Goal: Task Accomplishment & Management: Manage account settings

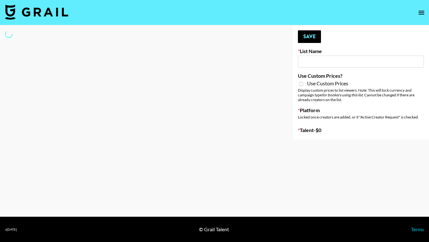
type input "Deebaby Song Promo"
select select "Song"
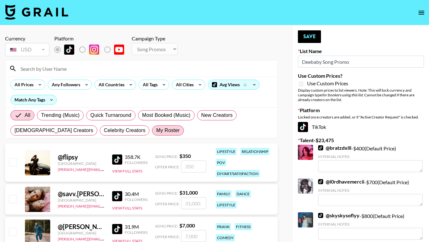
click at [156, 129] on span "My Roster" at bounding box center [167, 131] width 23 height 8
click at [156, 131] on input "My Roster" at bounding box center [156, 131] width 0 height 0
radio input "true"
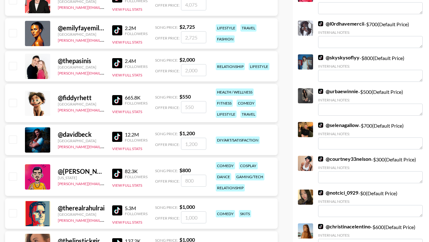
scroll to position [159, 0]
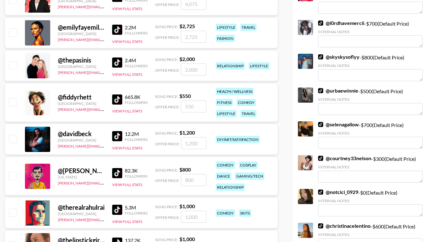
click at [11, 102] on input "checkbox" at bounding box center [13, 102] width 8 height 8
checkbox input "true"
type input "550"
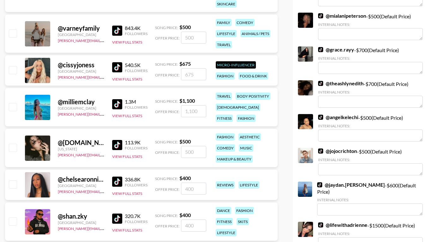
scroll to position [546, 0]
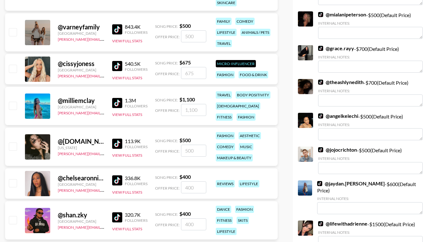
click at [12, 105] on input "checkbox" at bounding box center [13, 106] width 8 height 8
checkbox input "true"
type input "1100"
click at [12, 148] on input "checkbox" at bounding box center [13, 147] width 8 height 8
checkbox input "true"
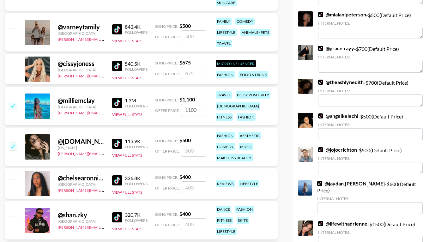
type input "500"
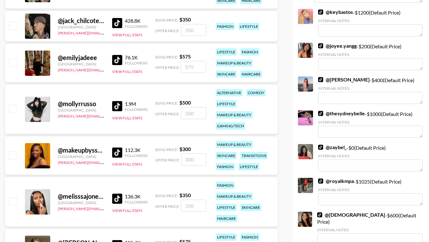
scroll to position [904, 0]
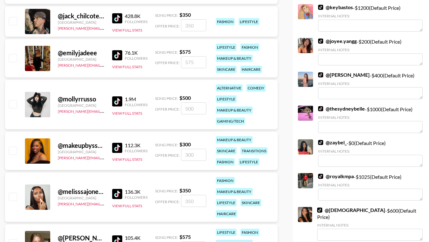
click at [13, 104] on input "checkbox" at bounding box center [13, 104] width 8 height 8
checkbox input "true"
type input "500"
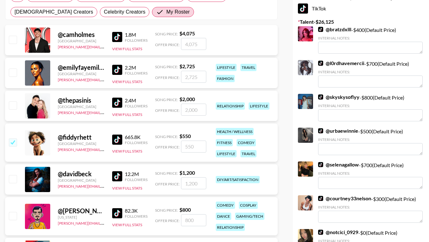
scroll to position [115, 0]
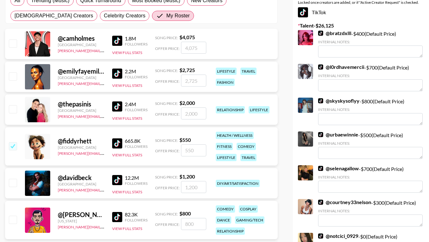
click at [12, 77] on input "checkbox" at bounding box center [13, 76] width 8 height 8
checkbox input "true"
type input "2725"
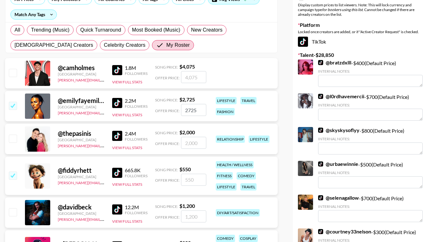
scroll to position [0, 0]
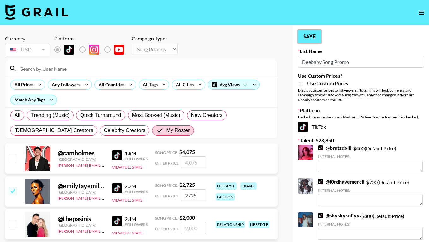
click at [311, 37] on button "Save" at bounding box center [309, 36] width 23 height 13
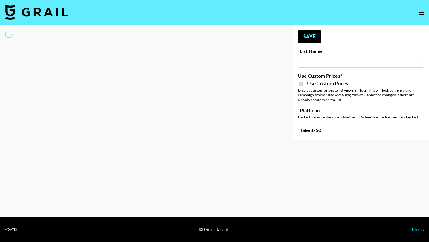
type input "Gensmo (IG)"
checkbox input "true"
select select "Brand"
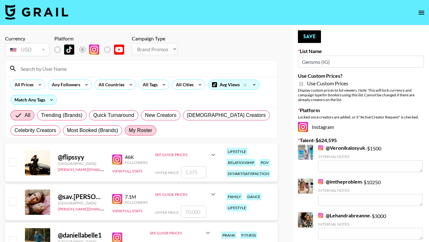
click at [140, 134] on span "My Roster" at bounding box center [140, 131] width 23 height 8
click at [129, 131] on input "My Roster" at bounding box center [129, 131] width 0 height 0
radio input "true"
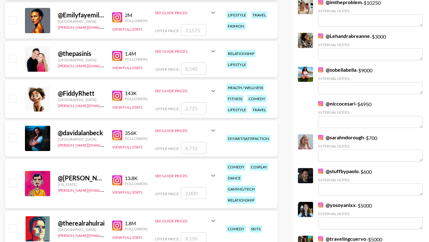
scroll to position [180, 0]
click at [12, 21] on input "checkbox" at bounding box center [13, 20] width 8 height 8
checkbox input "true"
type input "13575"
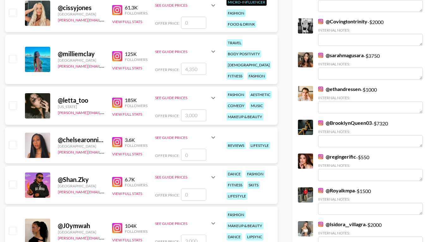
scroll to position [678, 0]
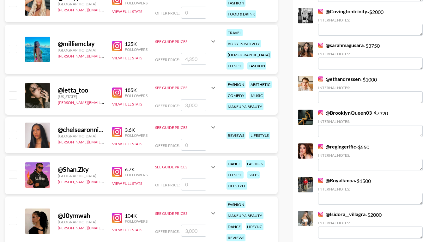
click at [13, 98] on input "checkbox" at bounding box center [13, 95] width 8 height 8
checkbox input "true"
type input "3000"
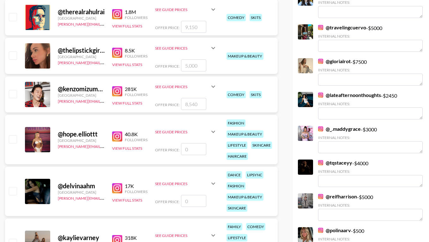
scroll to position [390, 0]
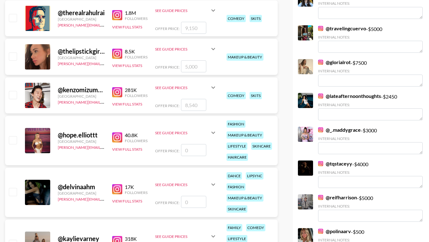
click at [14, 141] on input "checkbox" at bounding box center [13, 140] width 8 height 8
checkbox input "false"
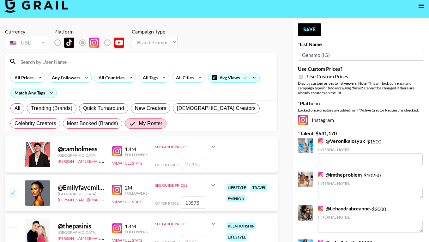
scroll to position [0, 0]
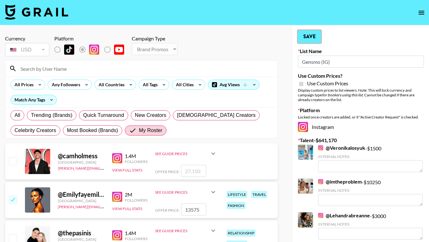
click at [314, 35] on button "Save" at bounding box center [309, 36] width 23 height 13
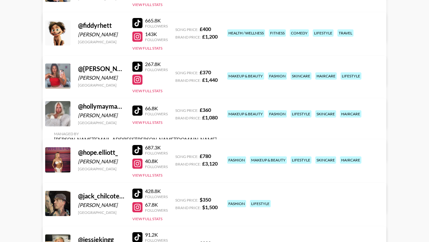
scroll to position [641, 0]
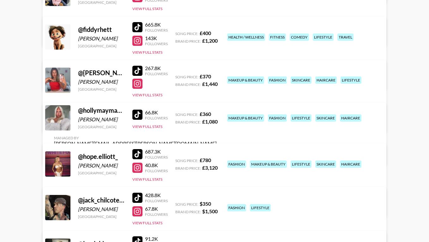
click at [136, 165] on div at bounding box center [137, 168] width 10 height 10
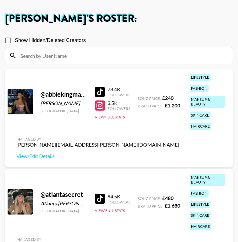
scroll to position [27, 0]
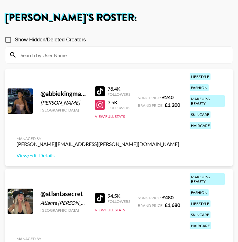
click at [56, 55] on input at bounding box center [123, 55] width 212 height 10
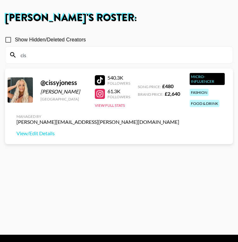
click at [25, 55] on input "cis" at bounding box center [123, 55] width 212 height 10
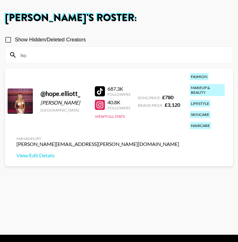
type input "h"
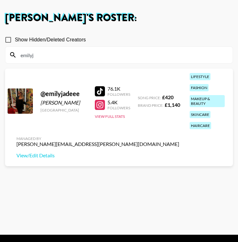
click at [25, 54] on input "emilyj" at bounding box center [123, 55] width 212 height 10
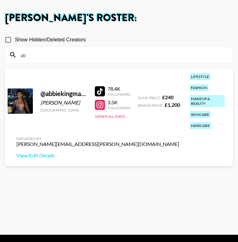
type input "a"
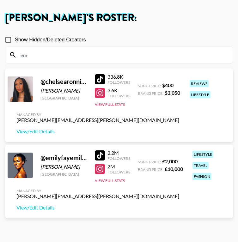
type input "e"
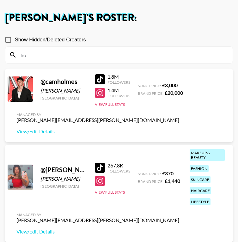
type input "h"
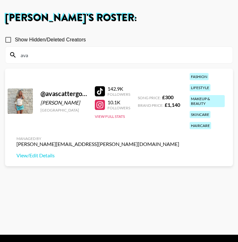
click at [24, 57] on input "ava" at bounding box center [123, 55] width 212 height 10
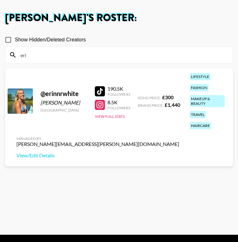
type input "erin"
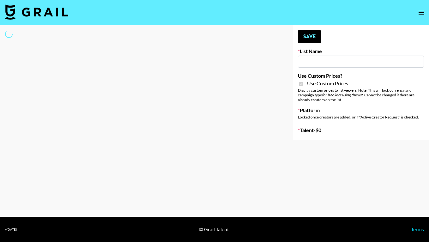
type input "Gensmo (Tiktok)"
checkbox input "true"
select select "Brand"
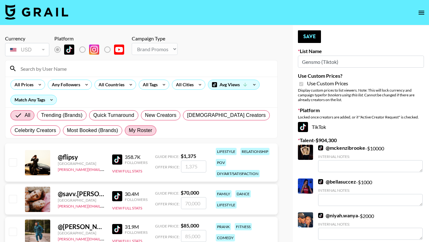
click at [139, 130] on span "My Roster" at bounding box center [140, 131] width 23 height 8
click at [129, 131] on input "My Roster" at bounding box center [129, 131] width 0 height 0
radio input "true"
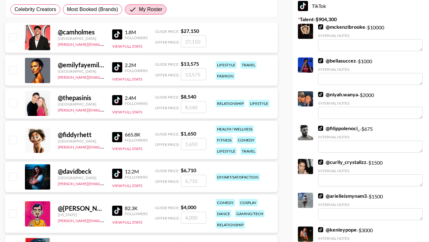
scroll to position [122, 0]
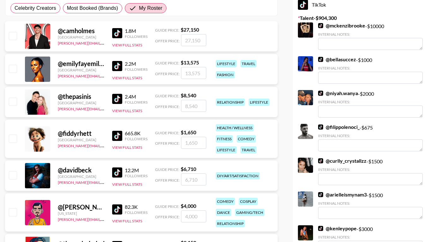
click at [13, 69] on input "checkbox" at bounding box center [13, 69] width 8 height 8
checkbox input "true"
type input "13575"
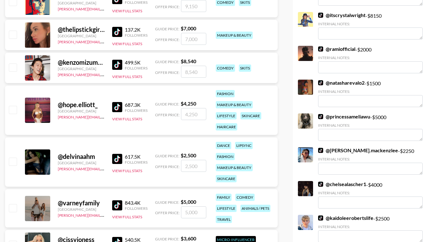
scroll to position [371, 0]
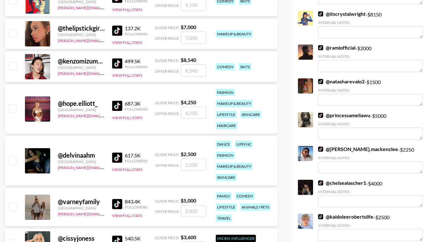
click at [13, 108] on input "checkbox" at bounding box center [13, 109] width 8 height 8
checkbox input "true"
type input "4250"
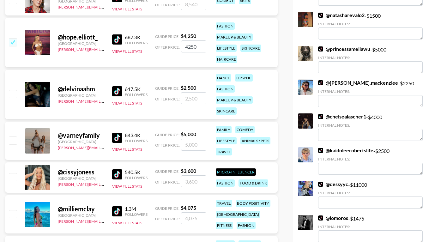
scroll to position [442, 0]
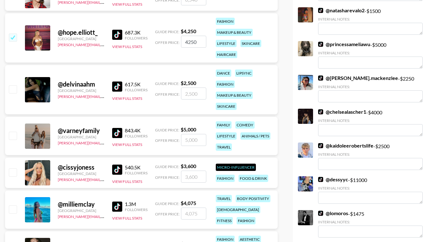
click at [12, 88] on input "checkbox" at bounding box center [13, 89] width 8 height 8
checkbox input "true"
type input "2500"
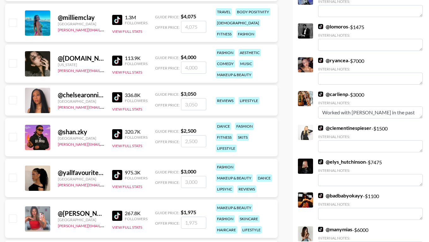
scroll to position [629, 0]
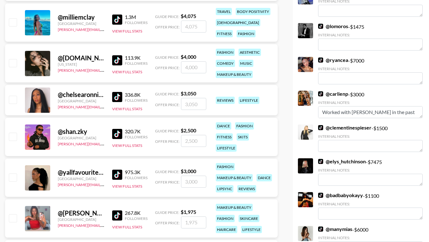
click at [12, 65] on input "checkbox" at bounding box center [13, 63] width 8 height 8
checkbox input "true"
type input "4000"
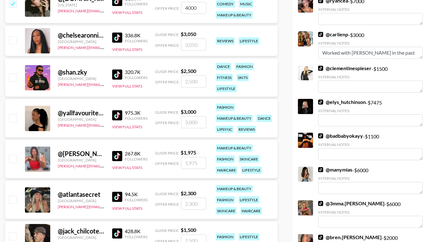
scroll to position [688, 0]
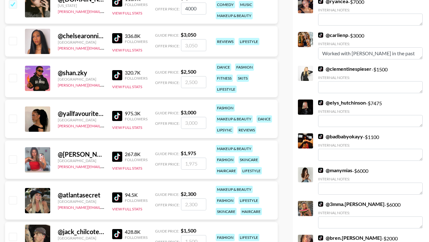
click at [14, 119] on input "checkbox" at bounding box center [13, 119] width 8 height 8
checkbox input "true"
type input "3000"
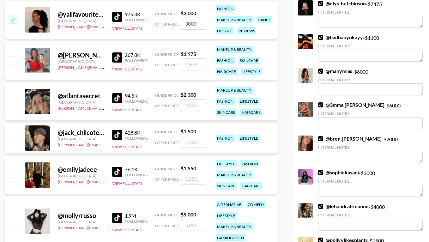
scroll to position [797, 0]
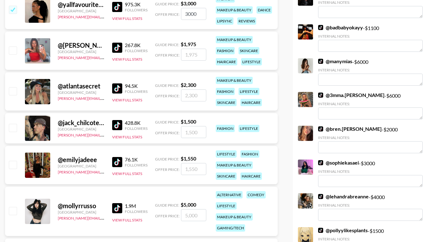
click at [13, 51] on input "checkbox" at bounding box center [13, 50] width 8 height 8
checkbox input "true"
type input "1975"
click at [13, 92] on input "checkbox" at bounding box center [13, 91] width 8 height 8
checkbox input "true"
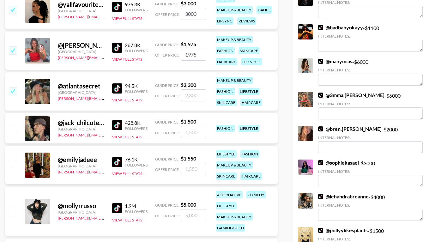
type input "2300"
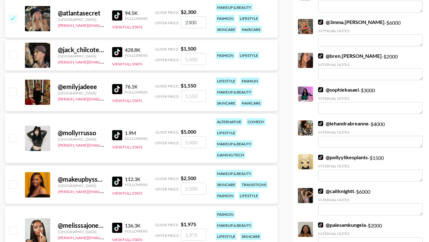
scroll to position [877, 0]
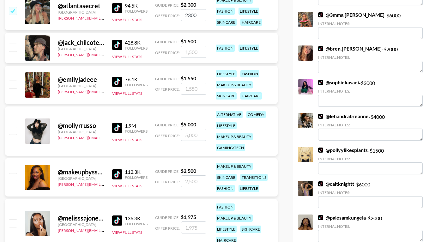
click at [14, 84] on input "checkbox" at bounding box center [13, 85] width 8 height 8
checkbox input "true"
type input "1550"
click at [12, 133] on input "checkbox" at bounding box center [13, 131] width 8 height 8
checkbox input "true"
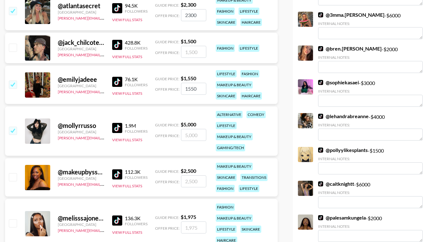
type input "5000"
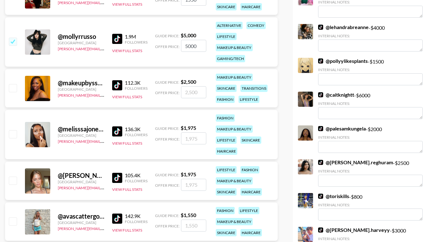
scroll to position [972, 0]
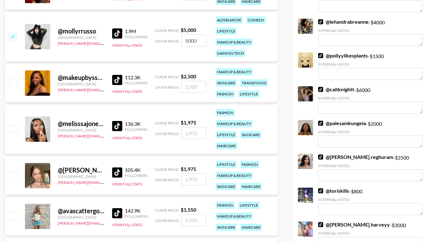
click at [14, 129] on input "checkbox" at bounding box center [13, 129] width 8 height 8
checkbox input "true"
type input "1975"
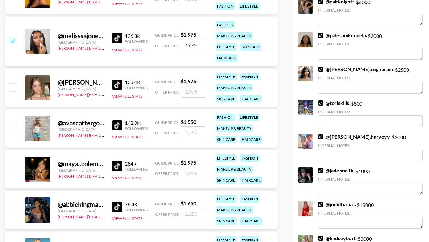
scroll to position [1061, 0]
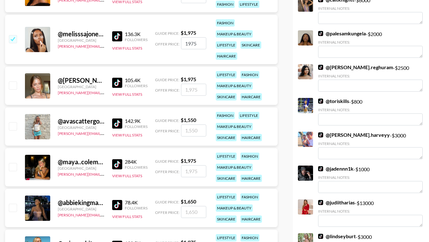
click at [13, 83] on input "checkbox" at bounding box center [13, 86] width 8 height 8
checkbox input "true"
type input "1975"
click at [13, 128] on input "checkbox" at bounding box center [13, 126] width 8 height 8
checkbox input "true"
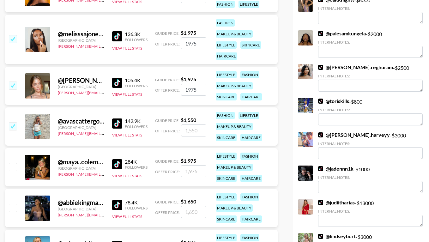
type input "1550"
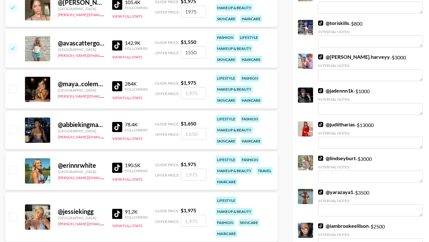
scroll to position [1141, 0]
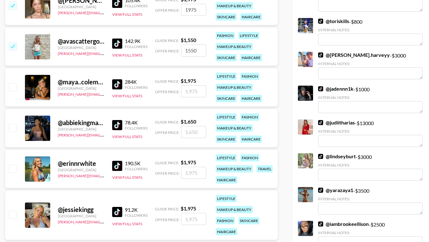
click at [12, 86] on input "checkbox" at bounding box center [13, 87] width 8 height 8
checkbox input "true"
type input "1975"
click at [12, 127] on input "checkbox" at bounding box center [13, 128] width 8 height 8
checkbox input "true"
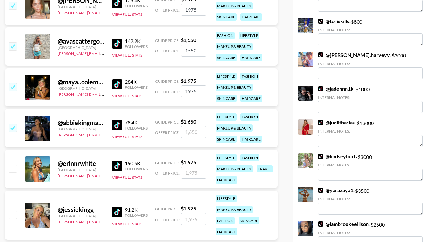
type input "1650"
click at [14, 167] on input "checkbox" at bounding box center [13, 169] width 8 height 8
checkbox input "true"
type input "1975"
click at [12, 217] on input "checkbox" at bounding box center [13, 215] width 8 height 8
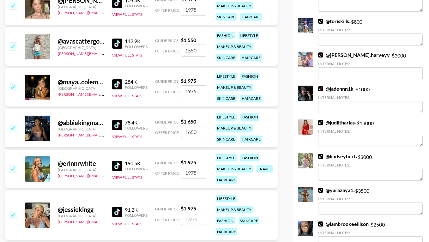
checkbox input "true"
type input "1975"
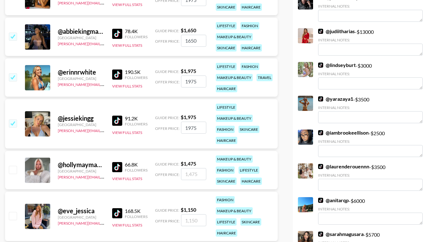
scroll to position [1241, 0]
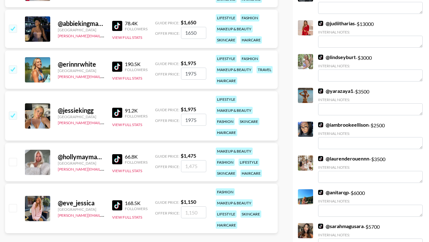
click at [11, 160] on input "checkbox" at bounding box center [13, 162] width 8 height 8
checkbox input "true"
type input "1475"
click at [11, 209] on input "checkbox" at bounding box center [13, 208] width 8 height 8
checkbox input "true"
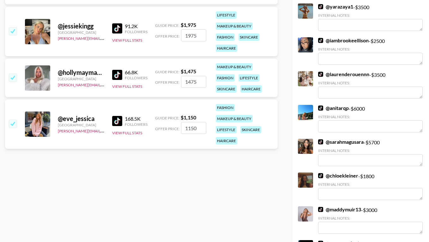
scroll to position [1325, 0]
click at [191, 127] on input "1150" at bounding box center [193, 128] width 25 height 12
type input "2000"
click at [188, 82] on input "1475" at bounding box center [193, 82] width 25 height 12
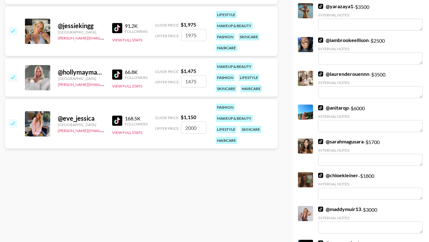
click at [188, 82] on input "1475" at bounding box center [193, 82] width 25 height 12
type input "2000"
click at [190, 34] on input "1975" at bounding box center [193, 35] width 25 height 12
type input "2000"
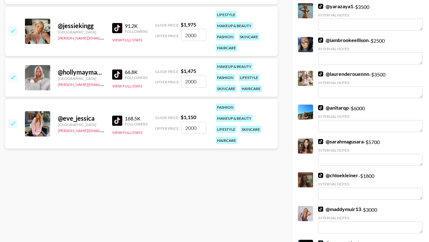
click at [206, 52] on div "@ jessiekingg United Kingdom jessie.denning@grail-talent.com 91.2K Followers Vi…" at bounding box center [141, 31] width 273 height 49
click at [189, 129] on input "2000" at bounding box center [193, 128] width 25 height 12
type input "1750"
click at [192, 129] on input "1750" at bounding box center [193, 128] width 25 height 12
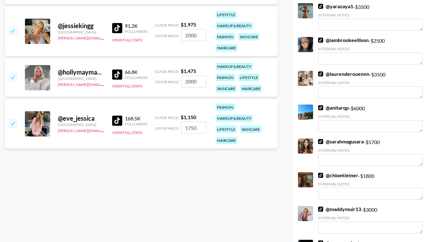
click at [192, 129] on input "1750" at bounding box center [193, 128] width 25 height 12
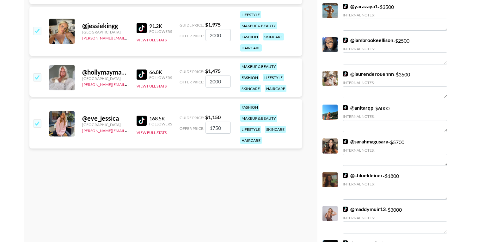
scroll to position [1193, 0]
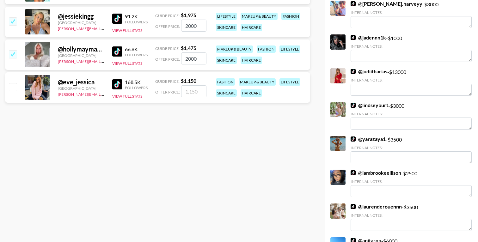
checkbox input "false"
click at [190, 62] on input "2000" at bounding box center [193, 58] width 25 height 12
click at [190, 59] on input "2000" at bounding box center [193, 58] width 25 height 12
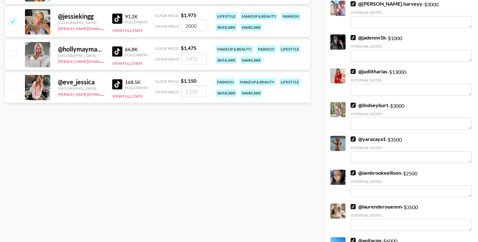
checkbox input "false"
click at [189, 28] on input "2000" at bounding box center [193, 26] width 25 height 12
checkbox input "false"
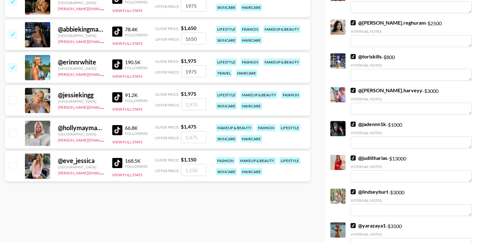
scroll to position [1105, 0]
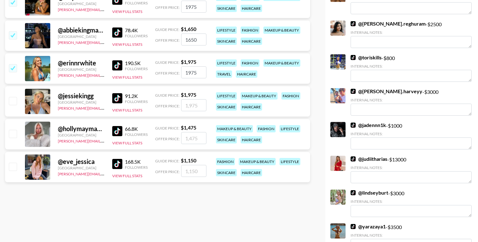
click at [15, 100] on input "checkbox" at bounding box center [13, 101] width 8 height 8
checkbox input "true"
type input "1975"
click at [15, 136] on input "checkbox" at bounding box center [13, 134] width 8 height 8
checkbox input "true"
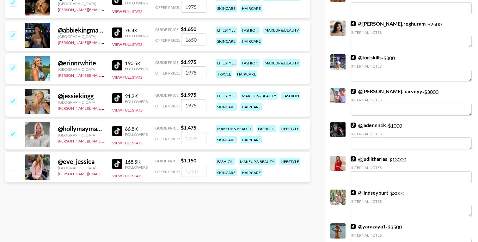
type input "1475"
click at [15, 163] on input "checkbox" at bounding box center [13, 167] width 8 height 8
checkbox input "true"
type input "1150"
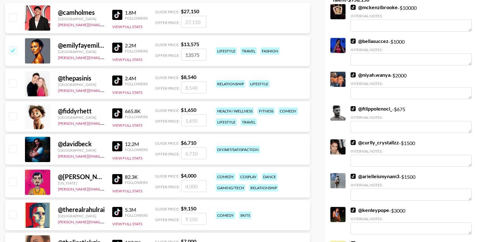
scroll to position [0, 0]
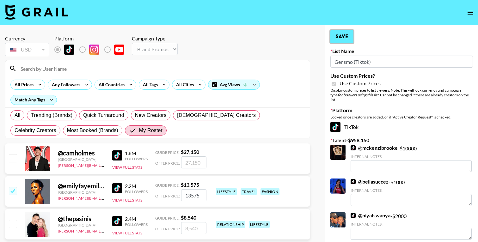
click at [348, 36] on button "Save" at bounding box center [341, 36] width 23 height 13
